Goal: Information Seeking & Learning: Compare options

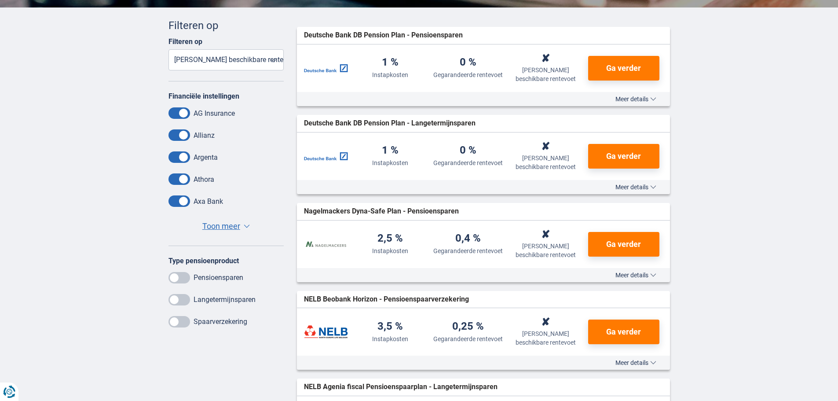
scroll to position [264, 0]
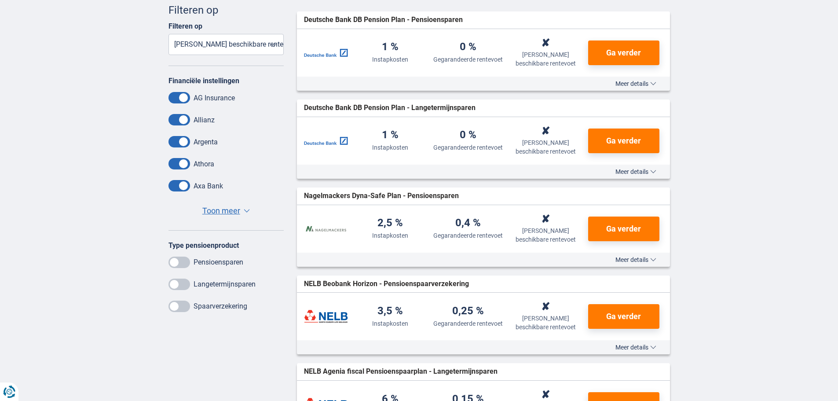
click at [185, 264] on span at bounding box center [180, 262] width 22 height 11
click at [0, 0] on input "checkbox" at bounding box center [0, 0] width 0 height 0
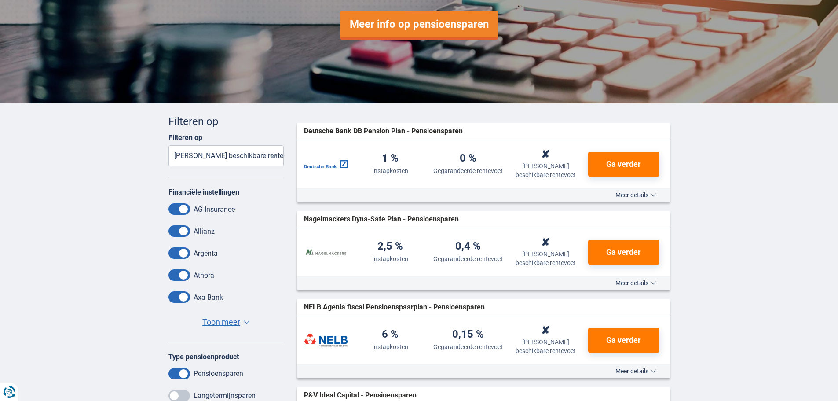
scroll to position [176, 0]
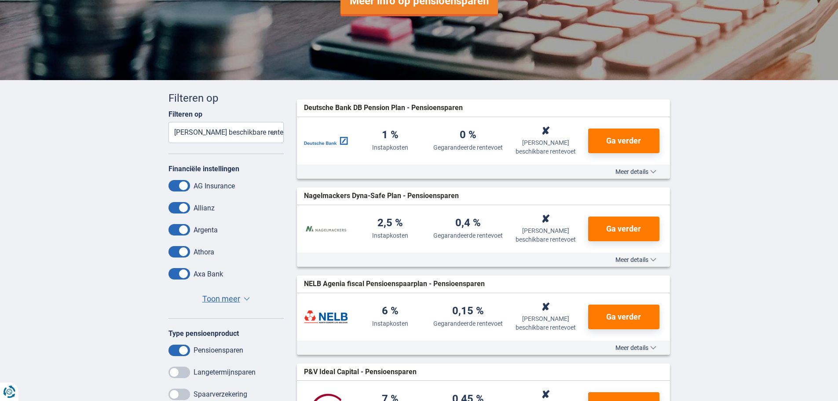
click at [272, 129] on select "Instapkosten Gegarandeerde rentevoet Laatst beschikbare rentevoet" at bounding box center [227, 132] width 116 height 21
click at [169, 122] on select "Instapkosten Gegarandeerde rentevoet Laatst beschikbare rentevoet" at bounding box center [227, 132] width 116 height 21
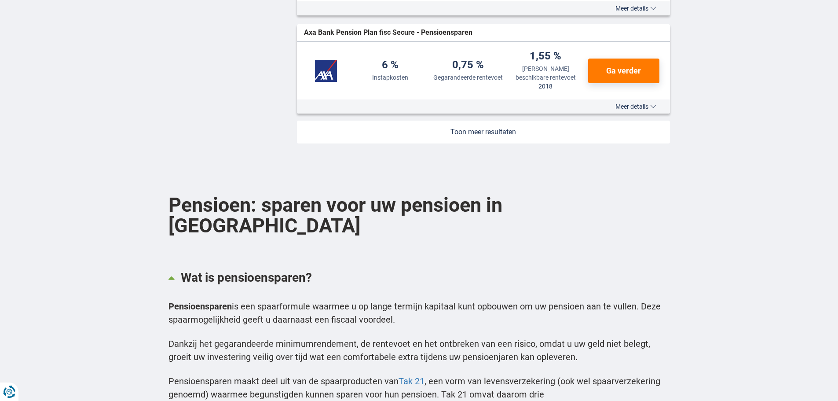
scroll to position [1144, 0]
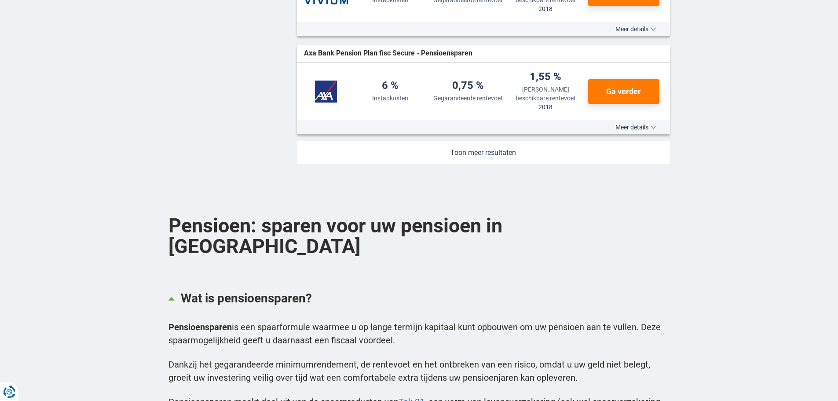
click at [483, 157] on link at bounding box center [483, 152] width 373 height 23
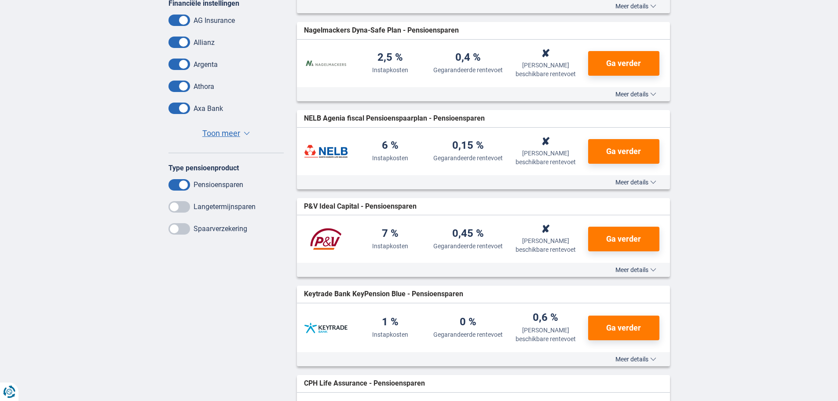
scroll to position [363, 0]
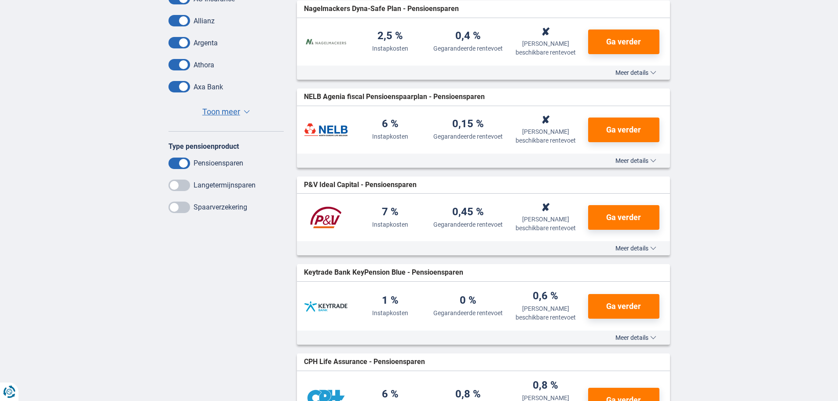
click at [634, 160] on span "Meer details" at bounding box center [636, 161] width 41 height 6
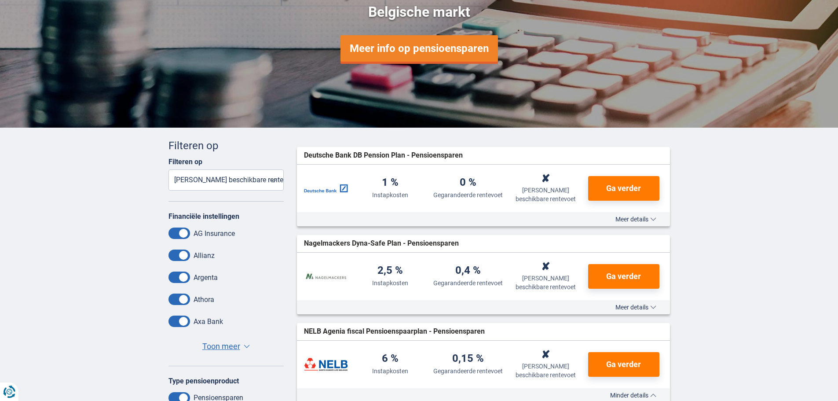
scroll to position [132, 0]
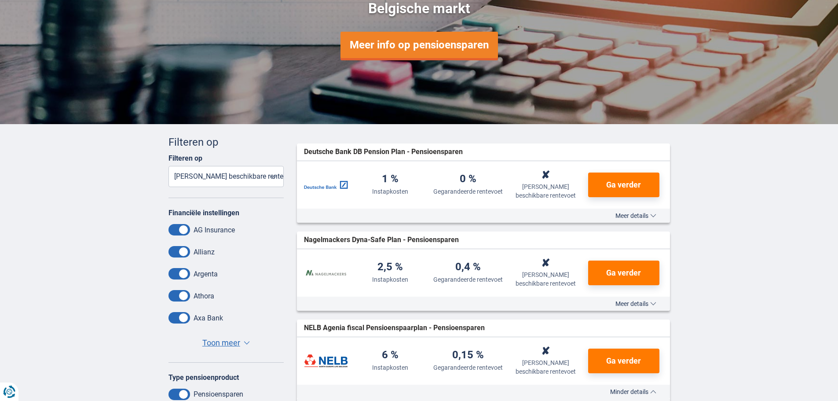
click at [274, 178] on select "Instapkosten Gegarandeerde rentevoet Laatst beschikbare rentevoet" at bounding box center [227, 176] width 116 height 21
select select "Entryfee-"
click at [169, 166] on select "Instapkosten Gegarandeerde rentevoet Laatst beschikbare rentevoet" at bounding box center [227, 176] width 116 height 21
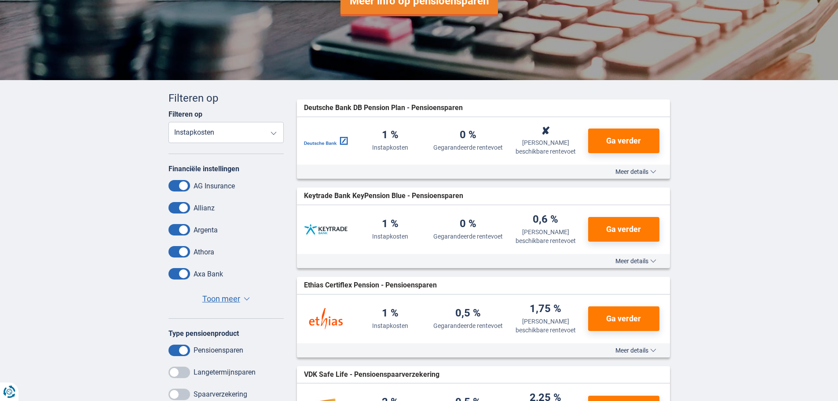
scroll to position [0, 0]
